Goal: Information Seeking & Learning: Learn about a topic

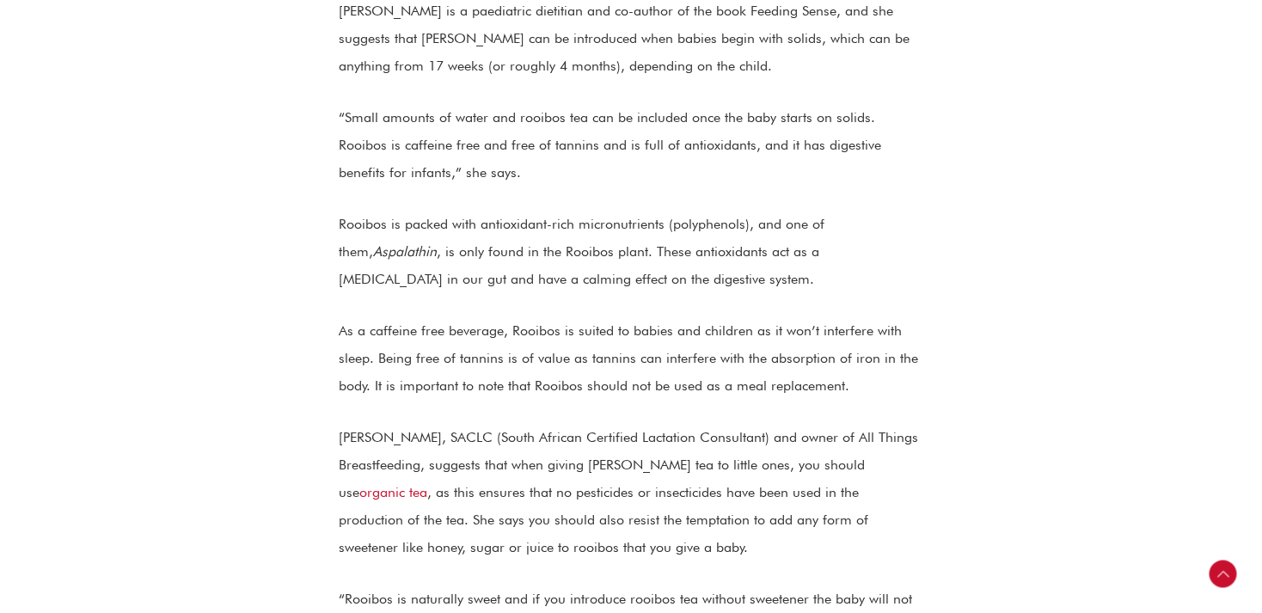
scroll to position [660, 0]
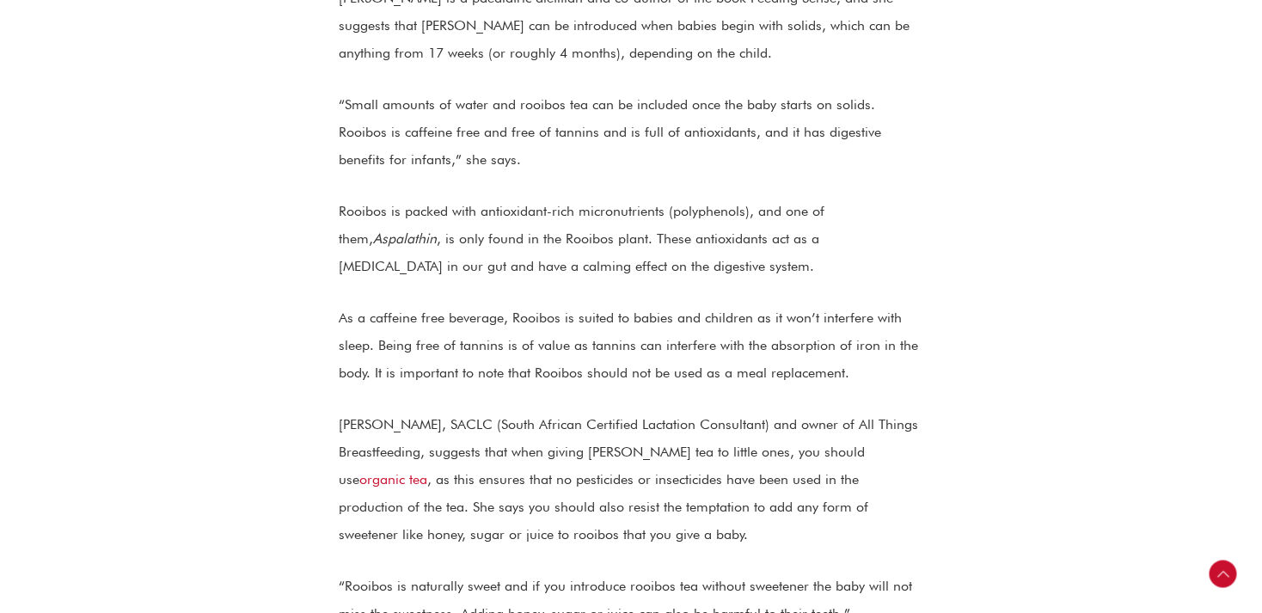
click at [455, 431] on p "[PERSON_NAME], SACLC (South African Certified Lactation Consultant) and owner o…" at bounding box center [631, 480] width 584 height 138
click at [357, 304] on p "As a caffeine free beverage, Rooibos is suited to babies and children as it won…" at bounding box center [631, 345] width 584 height 83
click at [354, 411] on p "[PERSON_NAME], SACLC (South African Certified Lactation Consultant) and owner o…" at bounding box center [631, 480] width 584 height 138
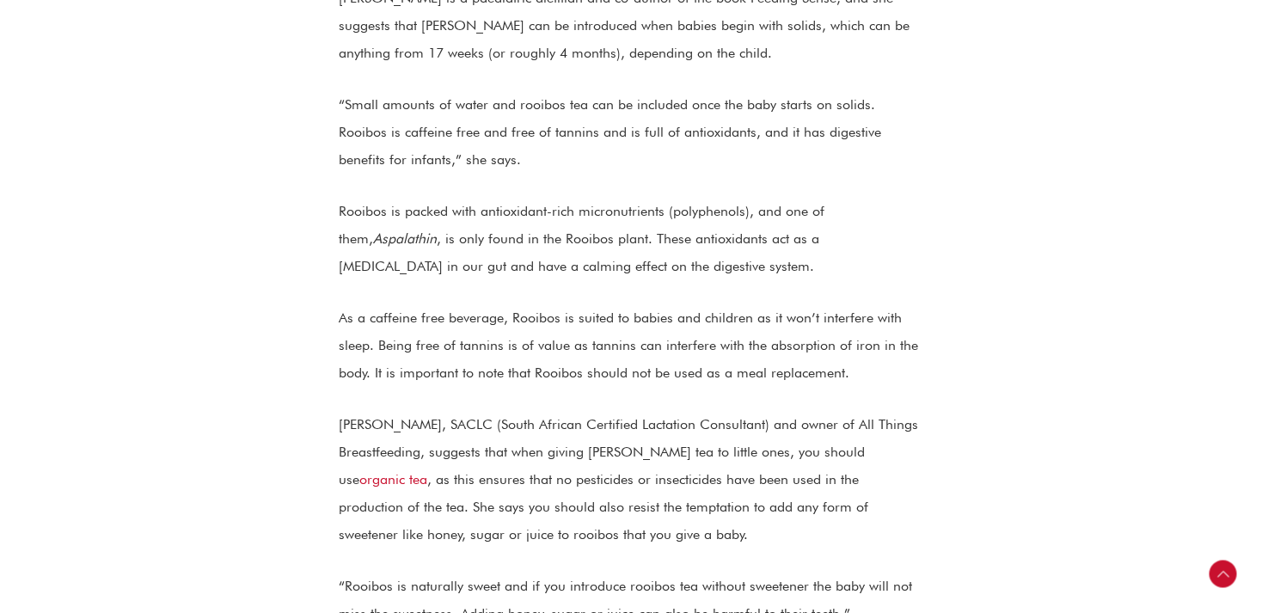
click at [368, 428] on p "[PERSON_NAME], SACLC (South African Certified Lactation Consultant) and owner o…" at bounding box center [631, 480] width 584 height 138
click at [483, 464] on p "[PERSON_NAME], SACLC (South African Certified Lactation Consultant) and owner o…" at bounding box center [631, 480] width 584 height 138
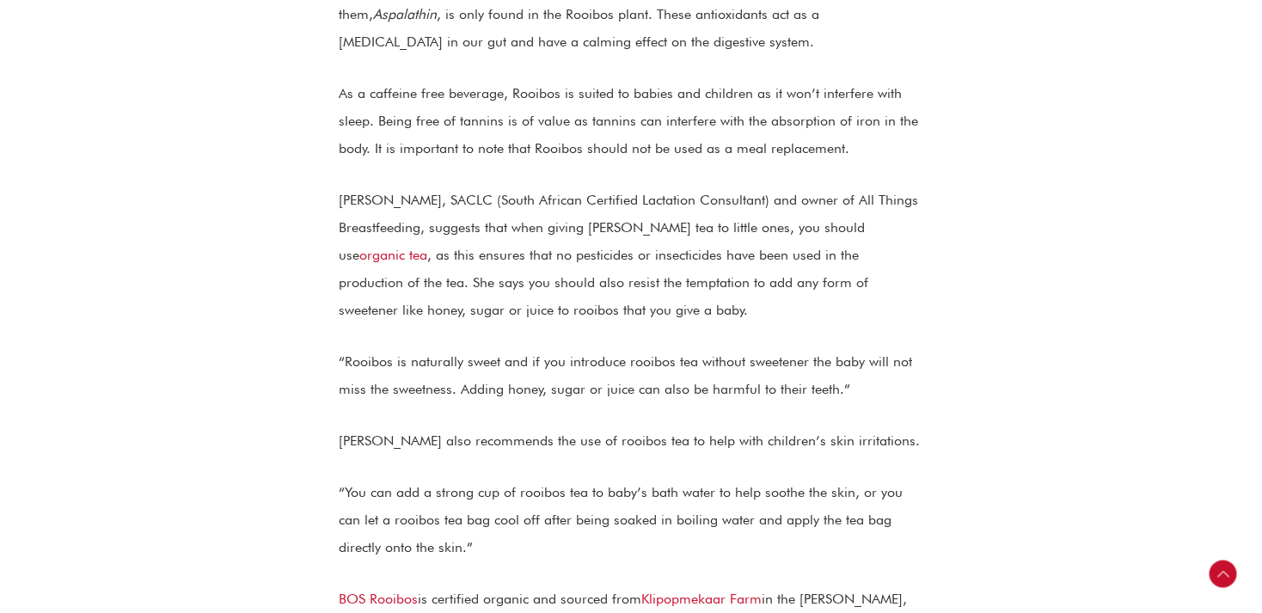
scroll to position [907, 0]
